Goal: Task Accomplishment & Management: Use online tool/utility

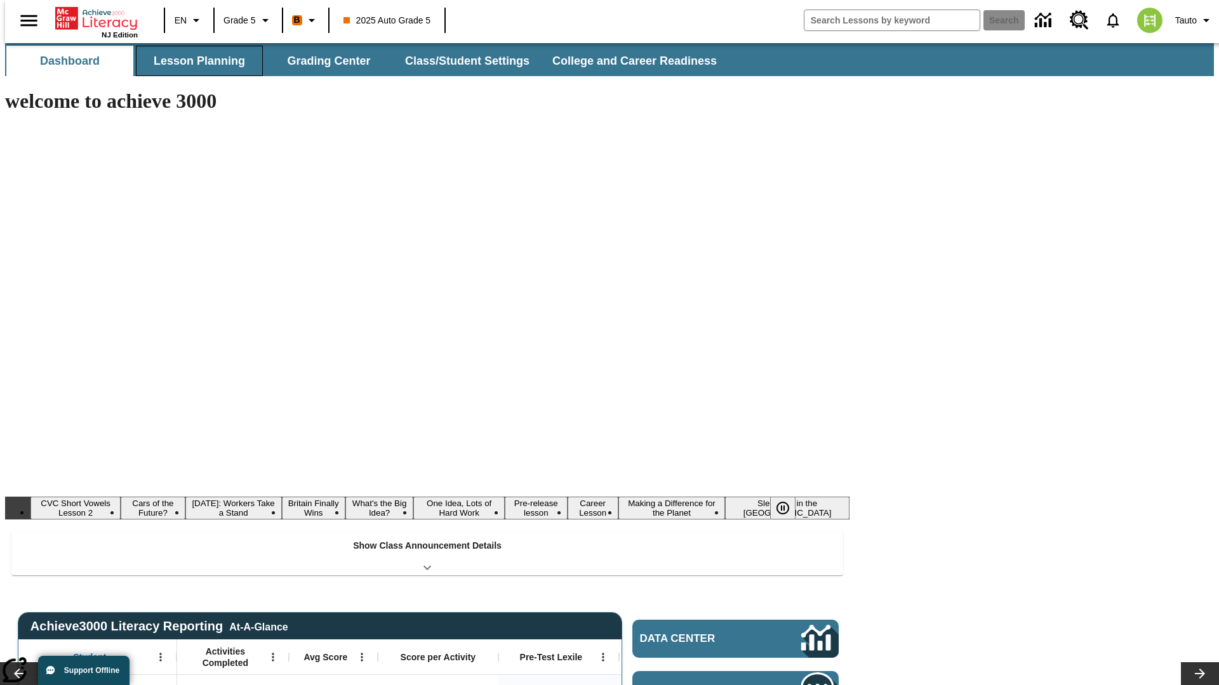
click at [194, 61] on button "Lesson Planning" at bounding box center [199, 61] width 127 height 30
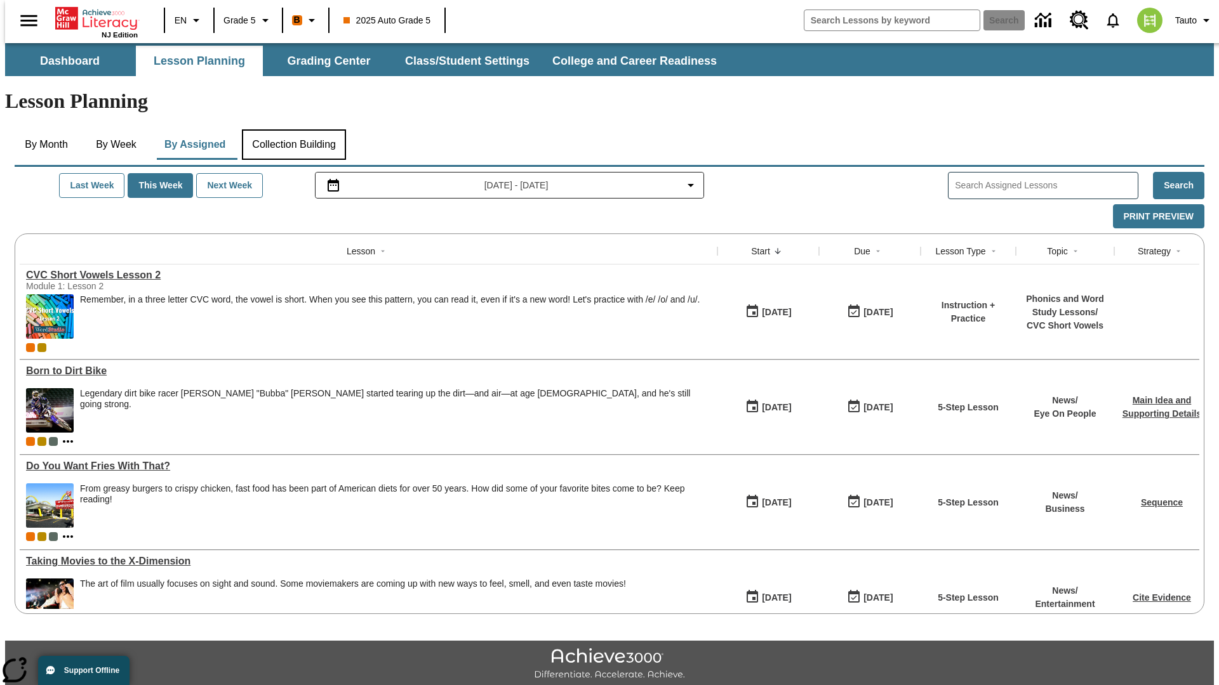
click at [293, 129] on button "Collection Building" at bounding box center [294, 144] width 104 height 30
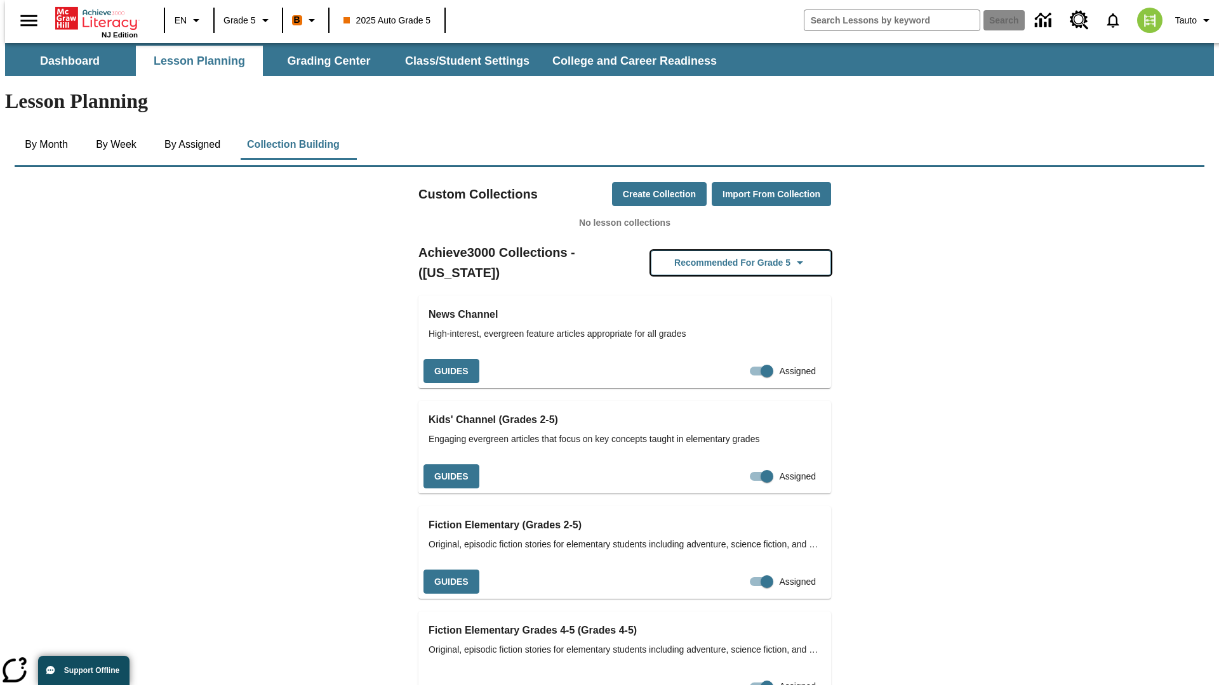
click at [720, 251] on button "Recommended for Grade 5" at bounding box center [741, 263] width 180 height 25
click at [731, 359] on input "Assigned" at bounding box center [767, 371] width 72 height 24
checkbox input "false"
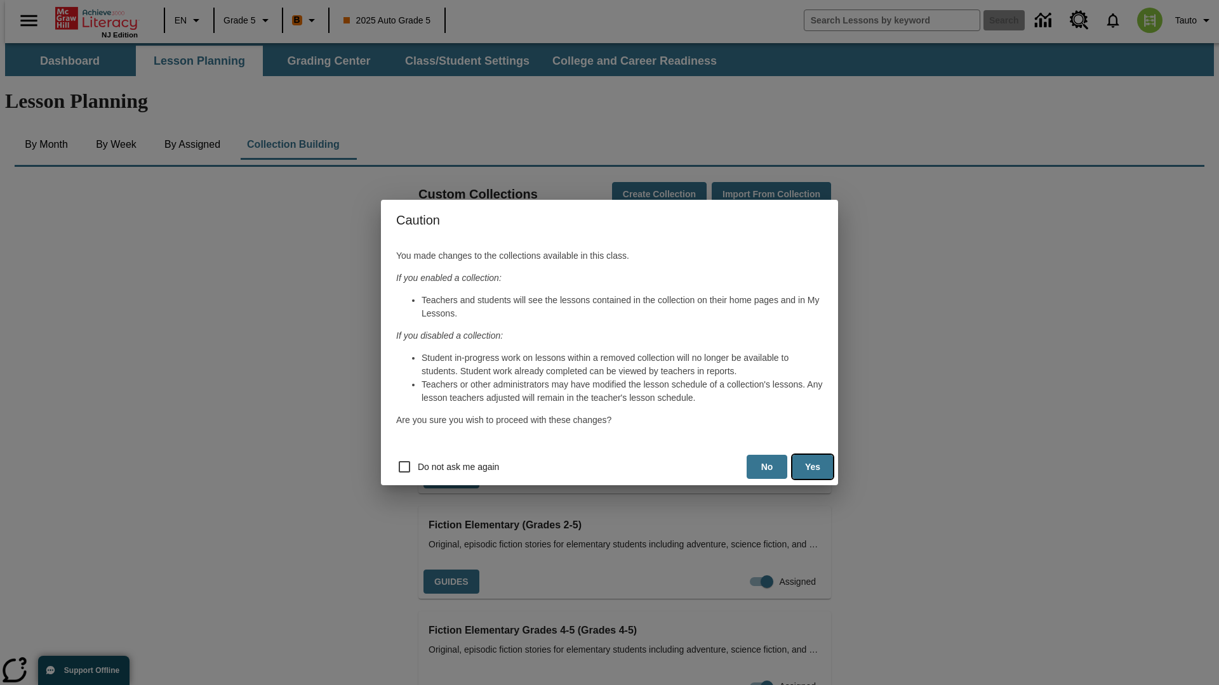
click at [812, 467] on button "Yes" at bounding box center [812, 467] width 41 height 25
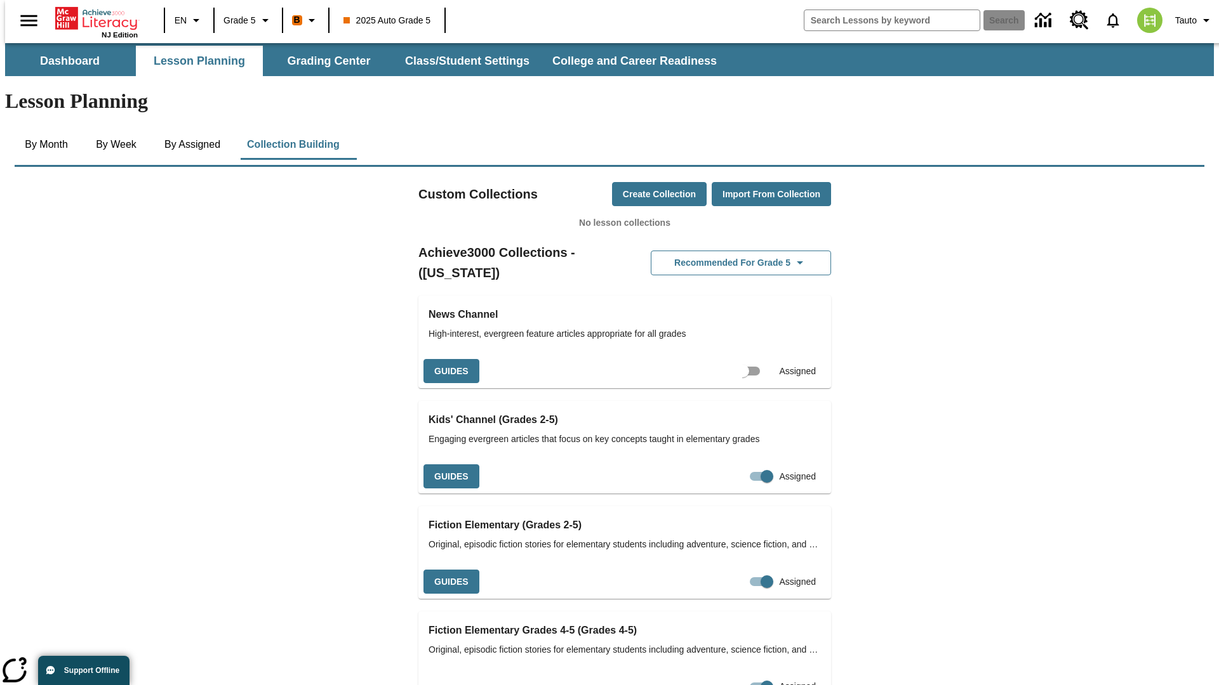
scroll to position [0, 11]
click at [732, 359] on input "Assigned" at bounding box center [754, 371] width 72 height 24
checkbox input "true"
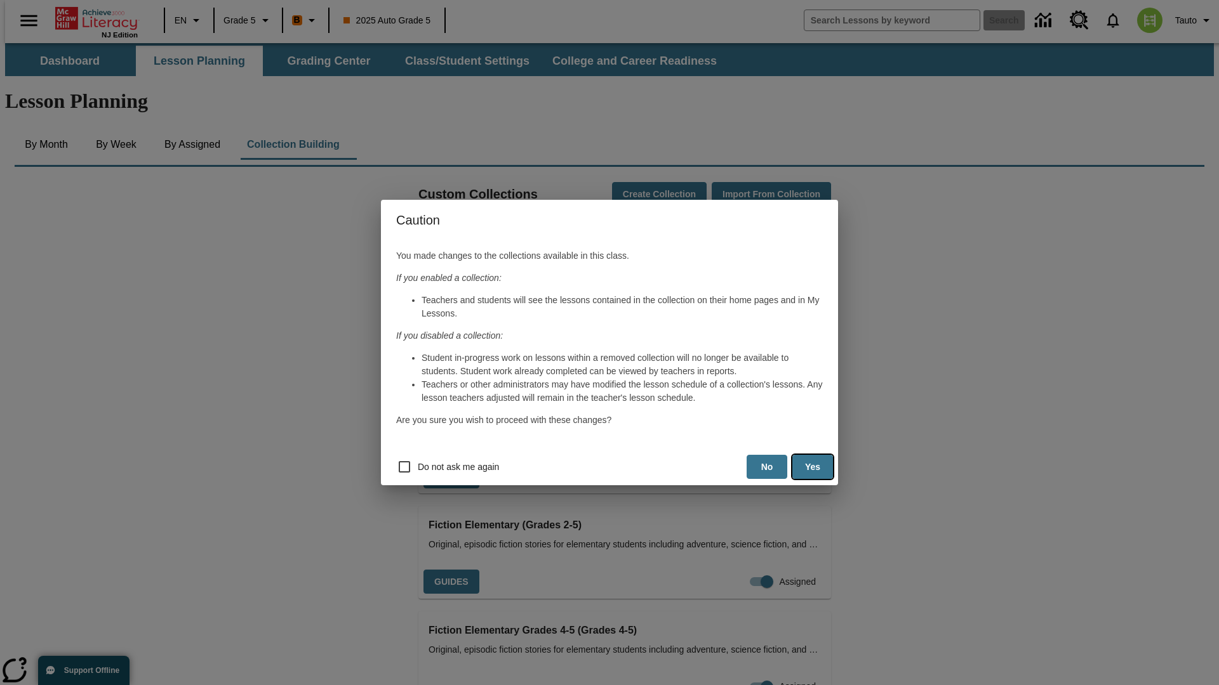
click at [812, 467] on button "Yes" at bounding box center [812, 467] width 41 height 25
